Goal: Task Accomplishment & Management: Complete application form

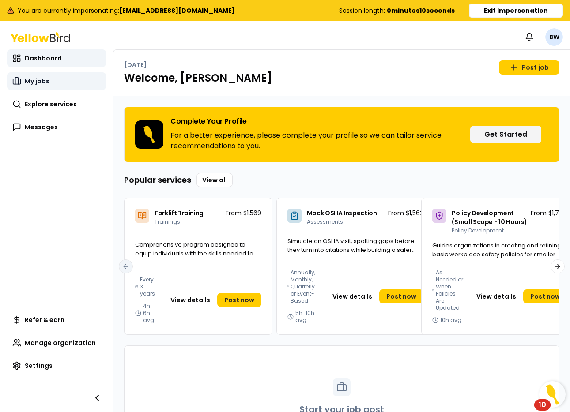
click at [71, 87] on link "My jobs" at bounding box center [56, 81] width 99 height 18
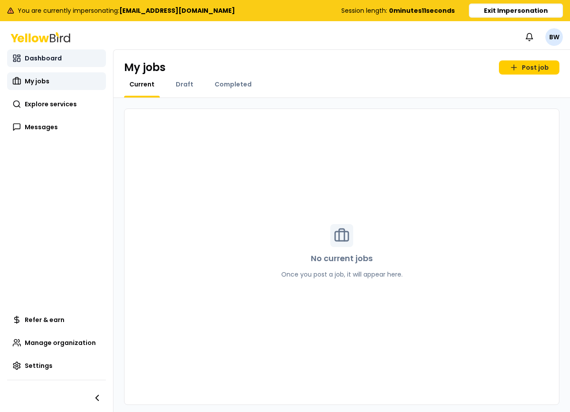
click at [55, 62] on span "Dashboard" at bounding box center [43, 58] width 37 height 9
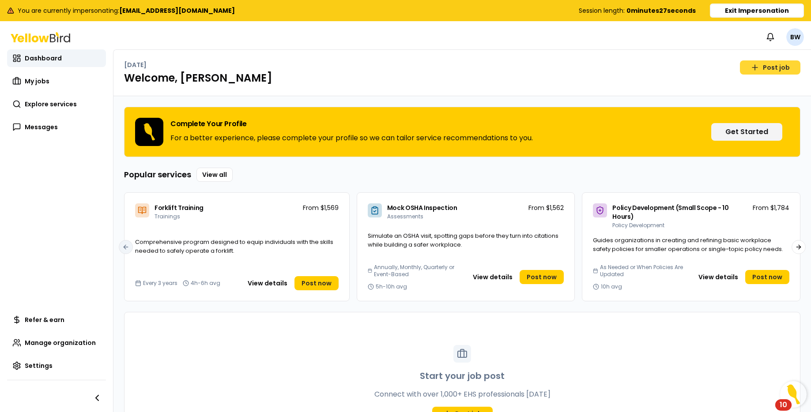
click at [569, 67] on link "Post job" at bounding box center [770, 67] width 60 height 14
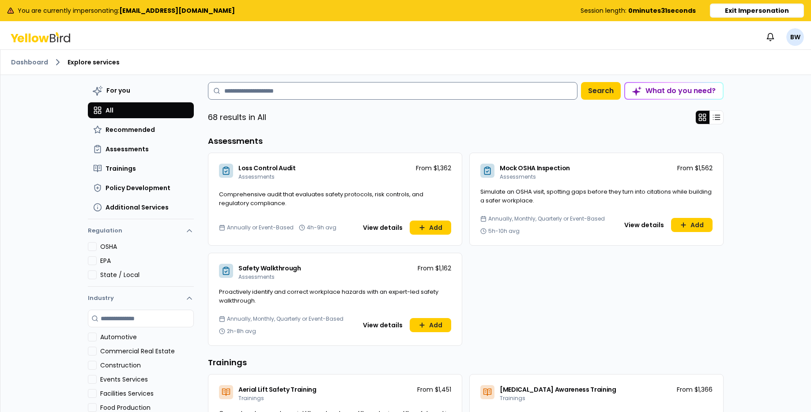
drag, startPoint x: 393, startPoint y: 103, endPoint x: 394, endPoint y: 98, distance: 4.5
click at [392, 94] on input at bounding box center [392, 91] width 369 height 18
type input "*"
click at [148, 151] on button "Assessments" at bounding box center [141, 149] width 106 height 16
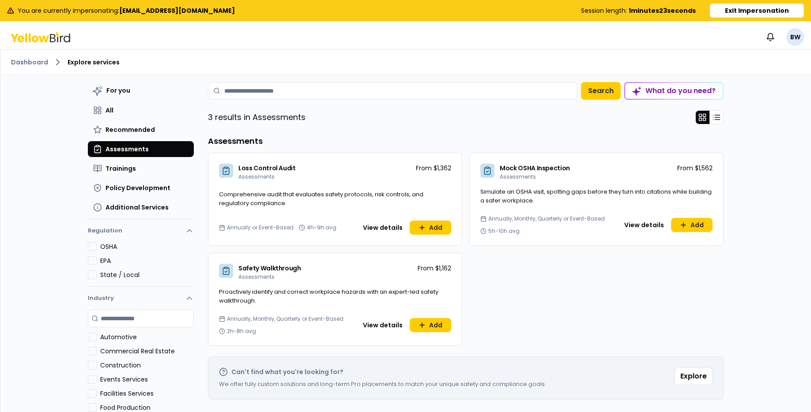
click at [569, 94] on div "What do you need?" at bounding box center [674, 91] width 98 height 16
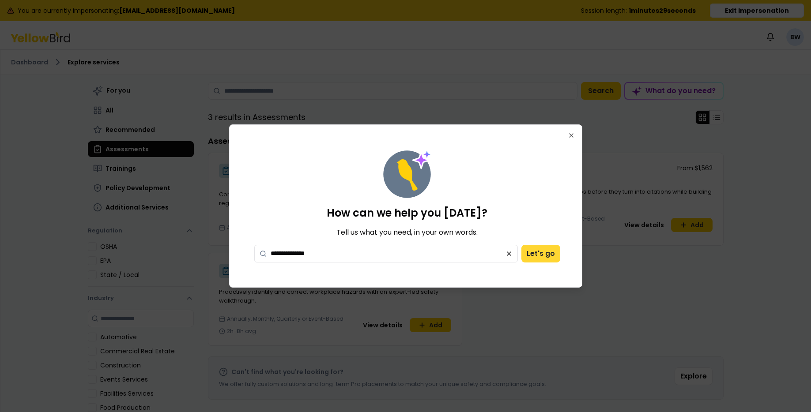
type textarea "**********"
click at [534, 255] on button "Let's go" at bounding box center [540, 254] width 39 height 18
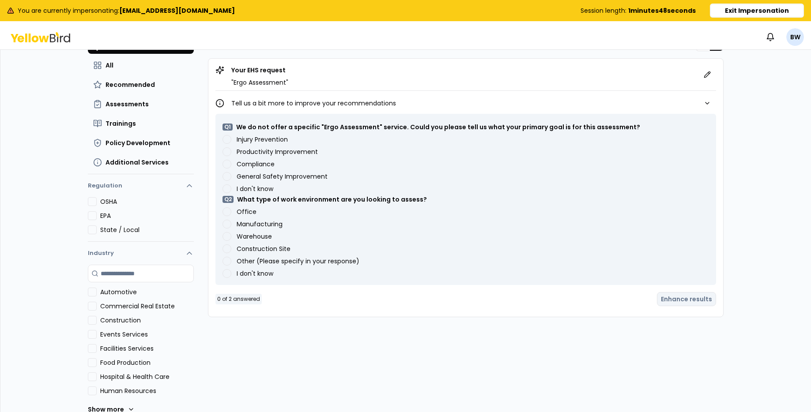
scroll to position [55, 0]
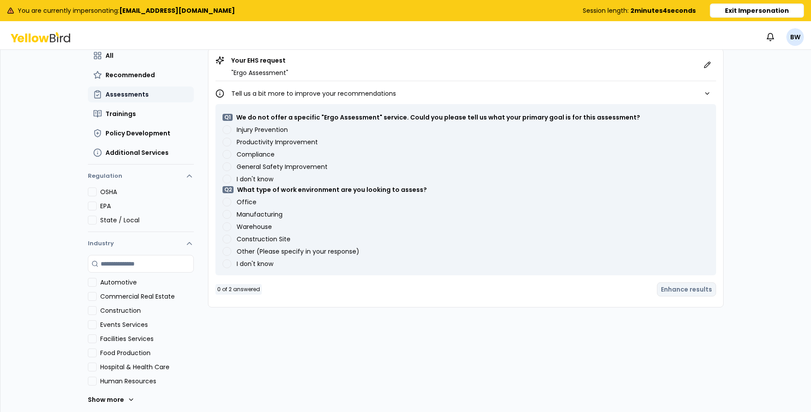
click at [123, 93] on span "Assessments" at bounding box center [126, 94] width 43 height 9
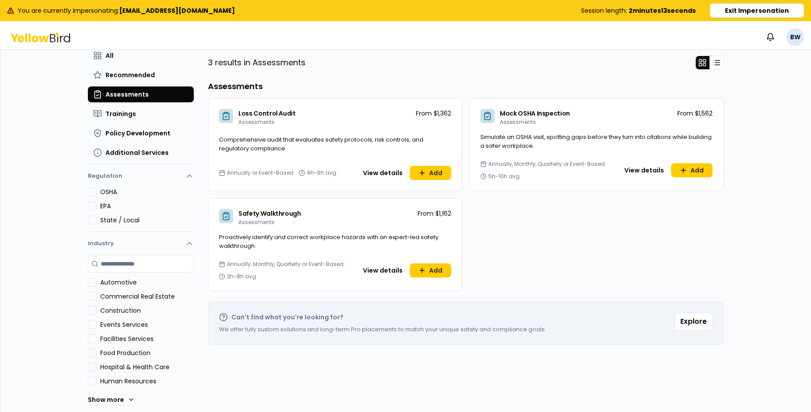
click at [124, 129] on span "Policy Development" at bounding box center [137, 133] width 65 height 9
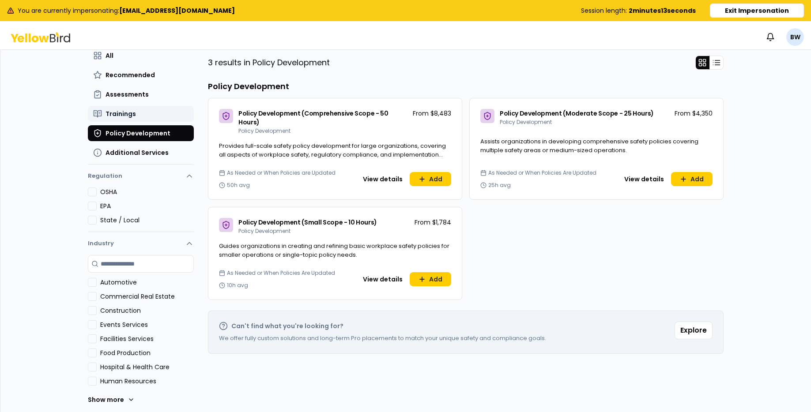
click at [121, 115] on span "Trainings" at bounding box center [120, 113] width 30 height 9
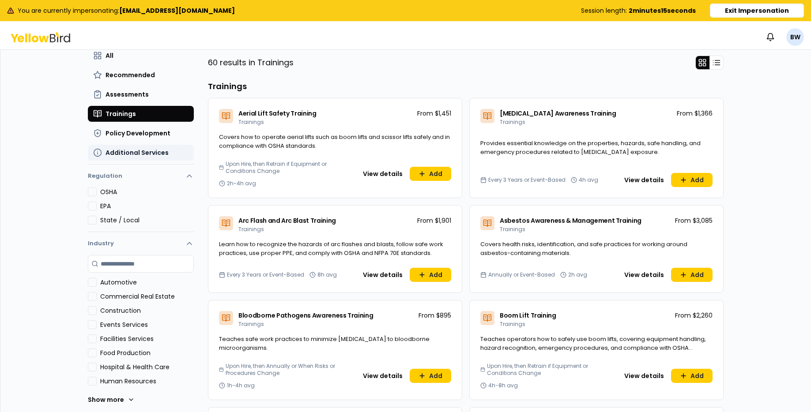
click at [134, 154] on span "Additional Services" at bounding box center [136, 152] width 63 height 9
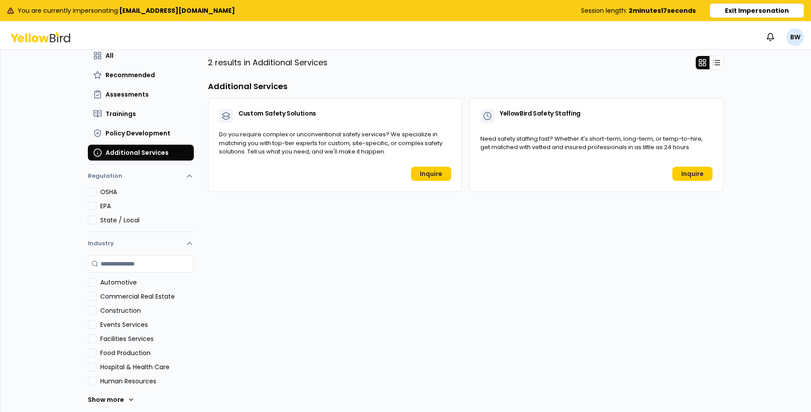
click at [569, 16] on button "Exit Impersonation" at bounding box center [757, 11] width 94 height 14
